Goal: Find specific page/section

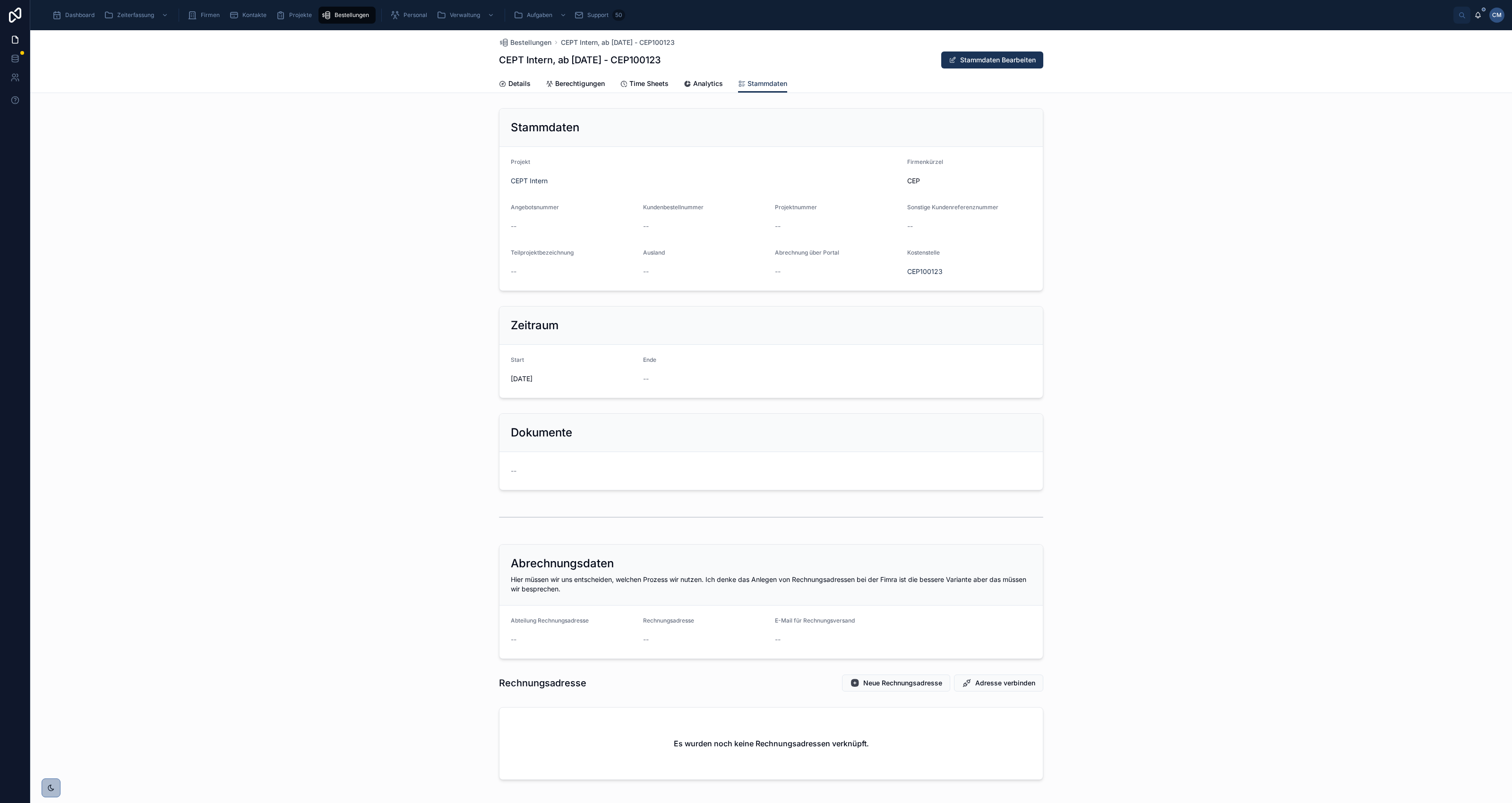
scroll to position [1004, 0]
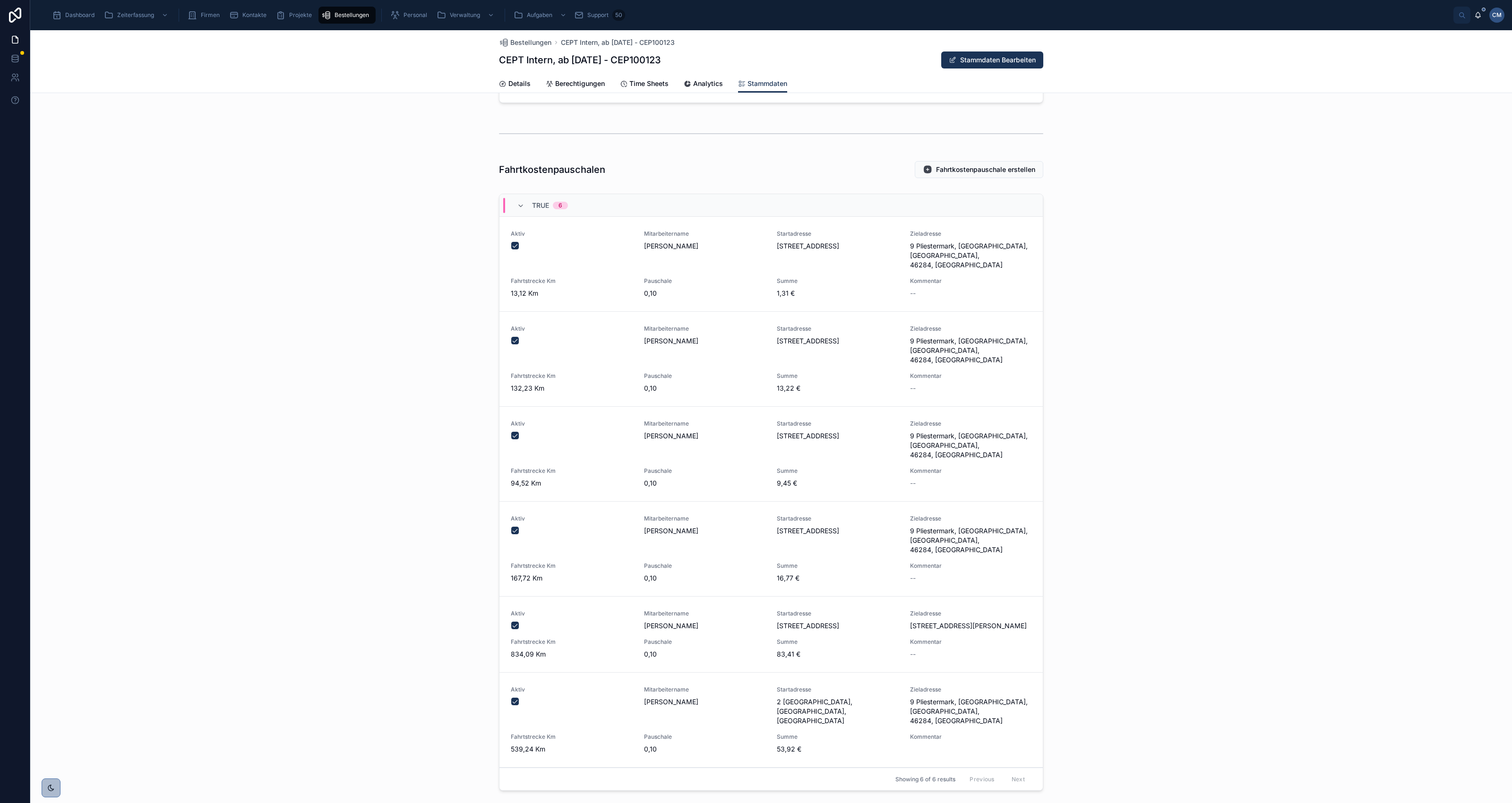
click at [286, 14] on div "Projekte" at bounding box center [296, 15] width 40 height 15
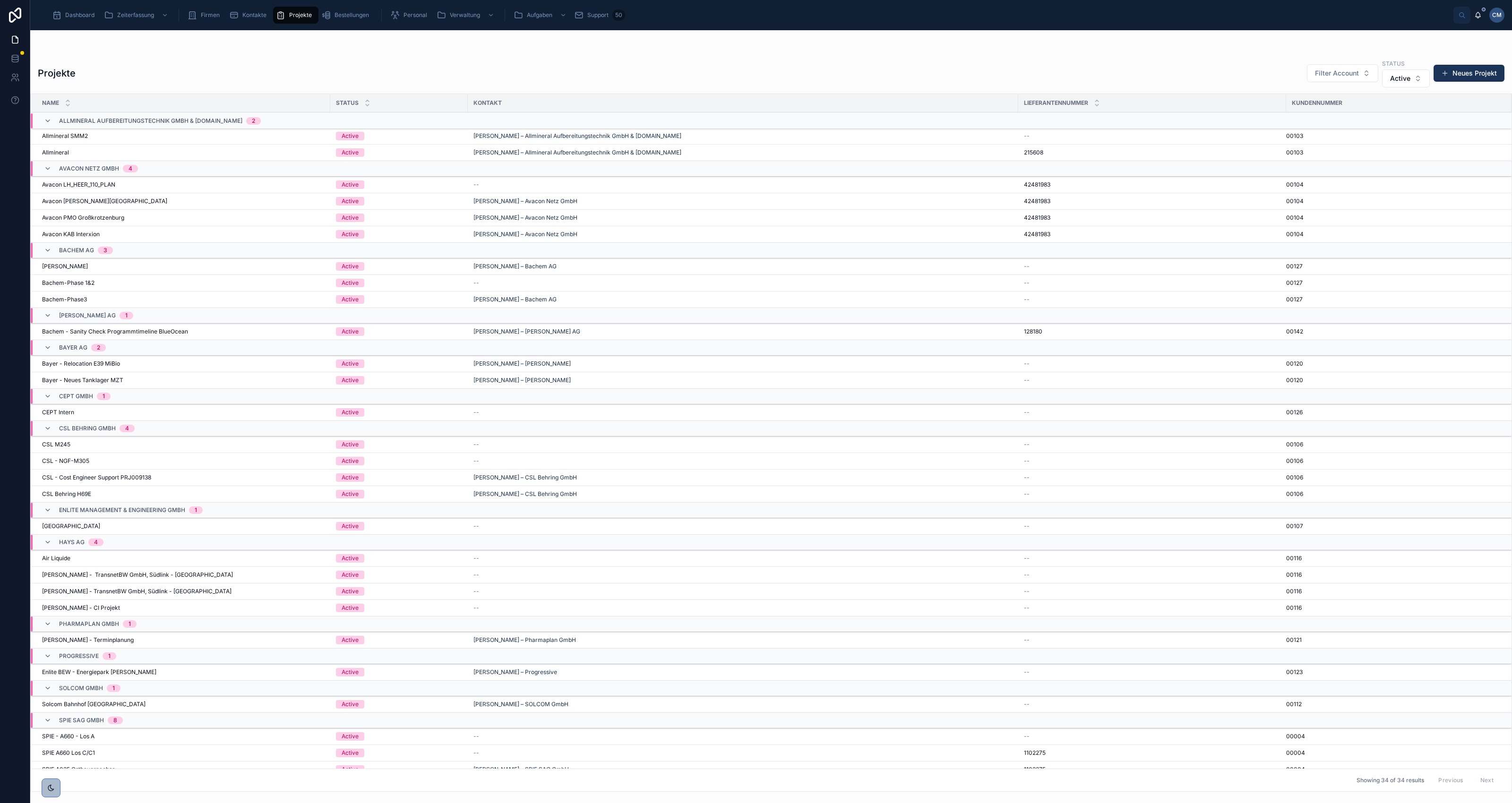
click at [350, 12] on span "Bestellungen" at bounding box center [352, 15] width 35 height 8
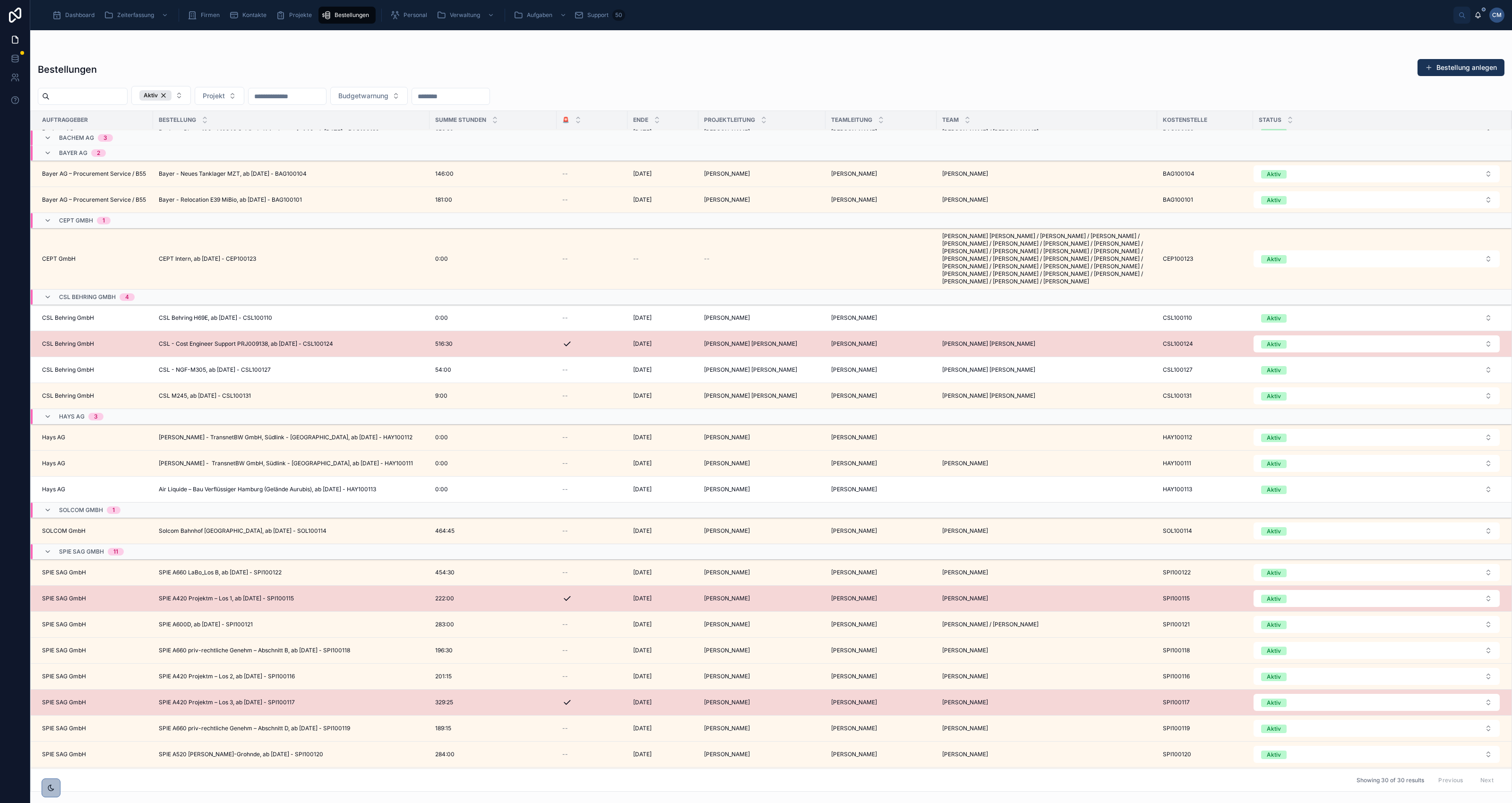
scroll to position [339, 0]
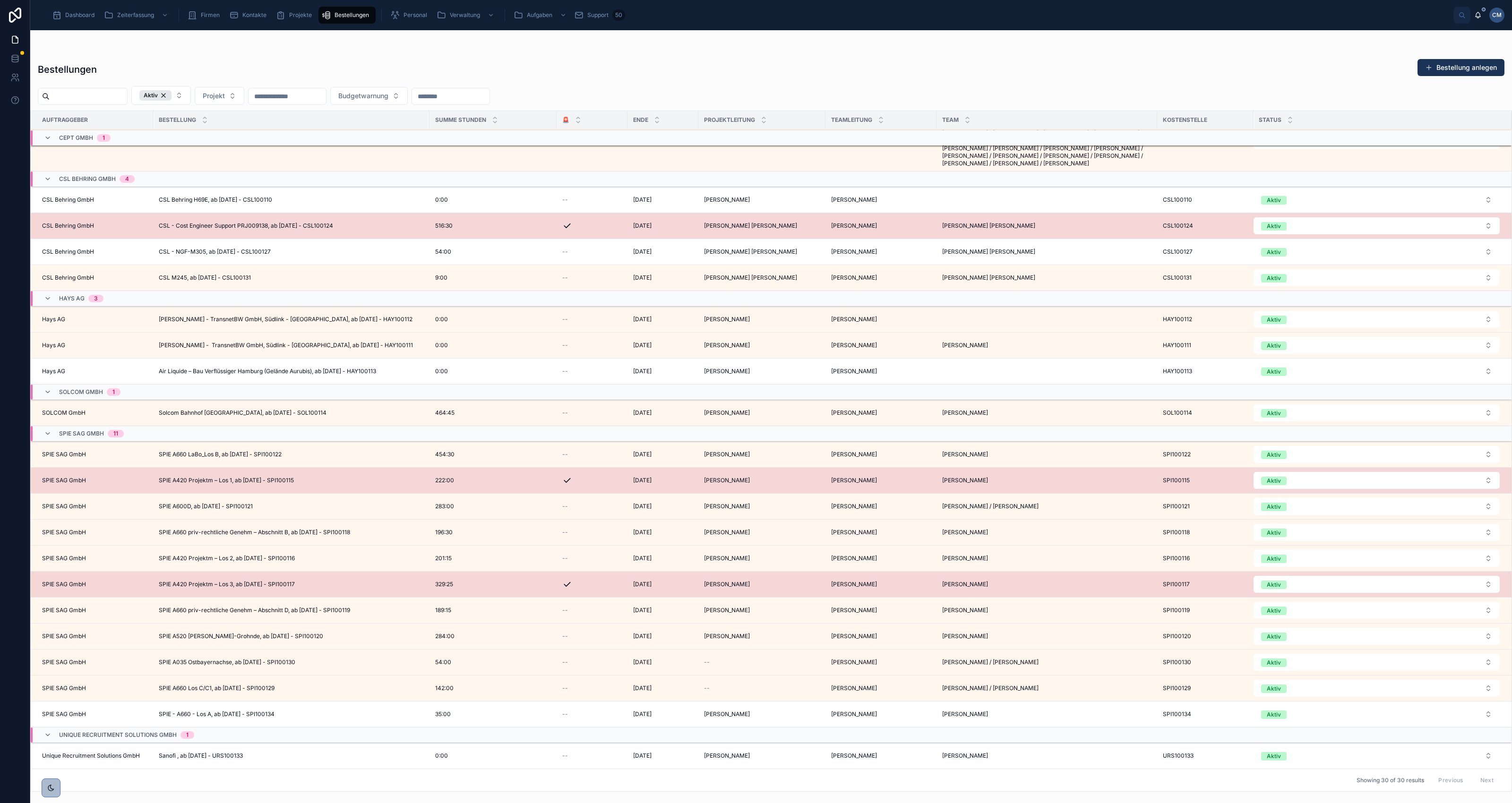
click at [225, 714] on span "SPIE - A660 - Los A, ab [DATE] - SPI100134" at bounding box center [216, 714] width 116 height 8
